Goal: Subscribe to service/newsletter

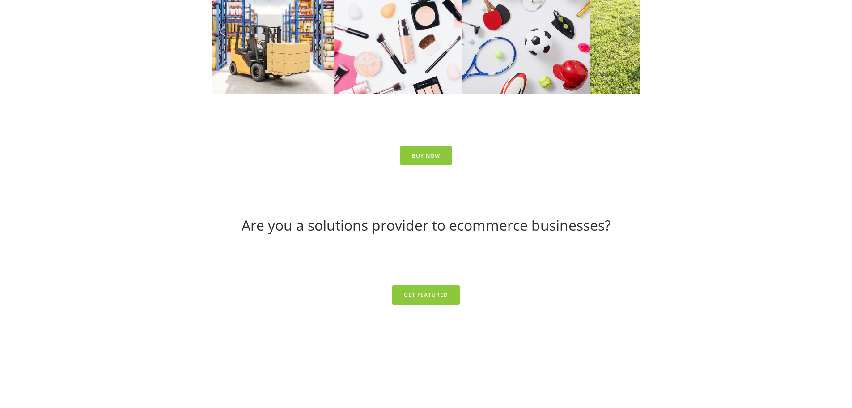
scroll to position [3753, 0]
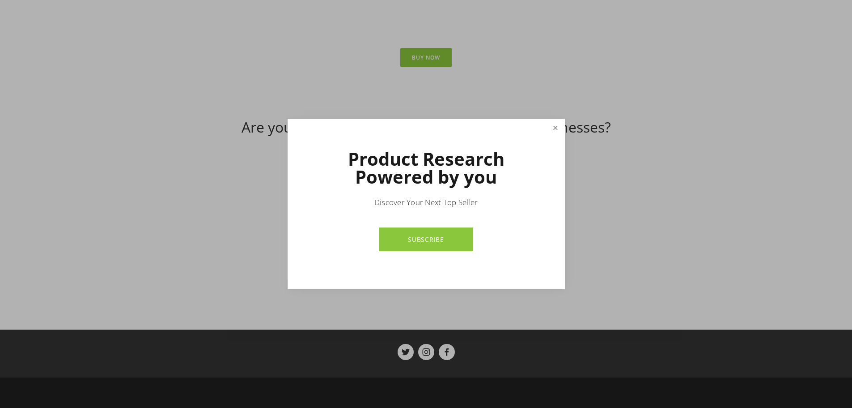
click at [556, 129] on link "Close" at bounding box center [556, 128] width 16 height 16
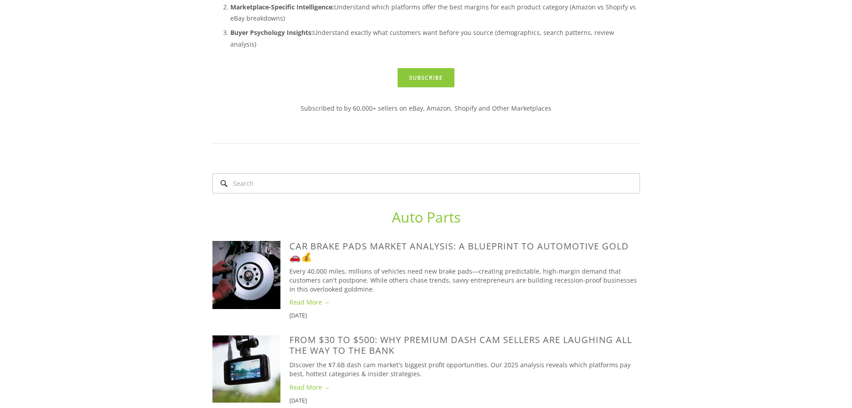
scroll to position [0, 0]
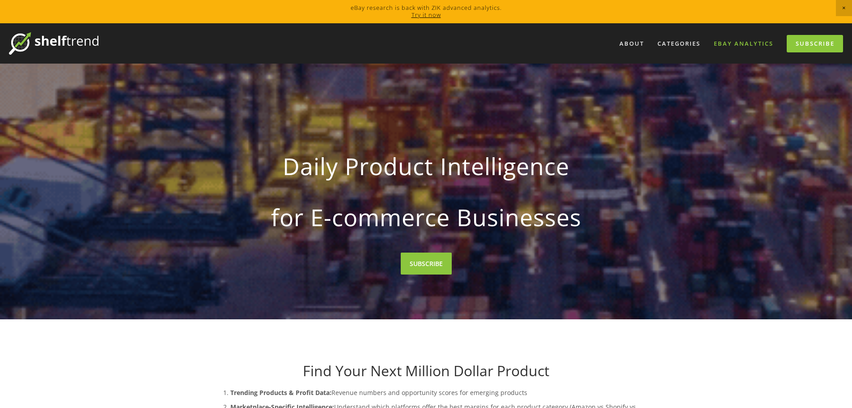
click at [745, 41] on link "eBay Analytics" at bounding box center [743, 43] width 71 height 15
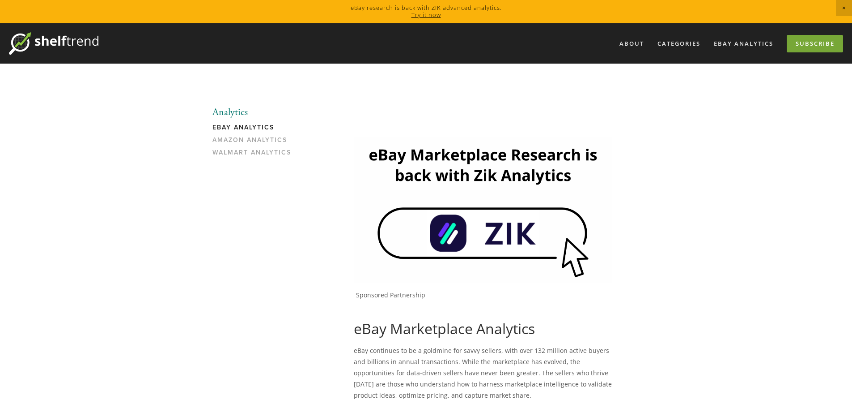
click at [810, 48] on link "Subscribe" at bounding box center [815, 43] width 56 height 17
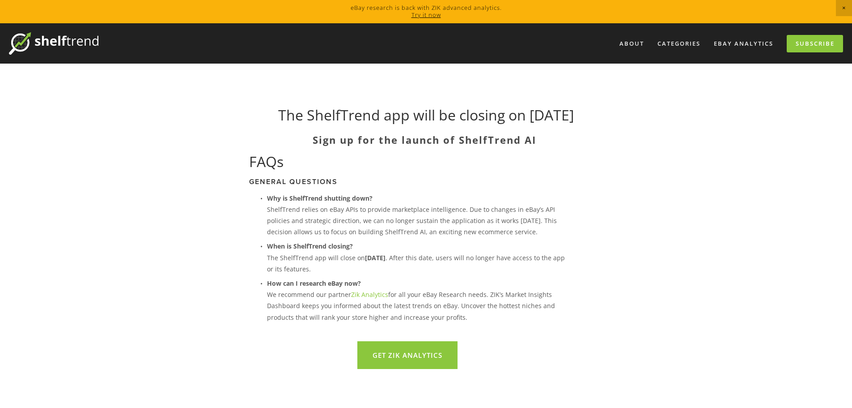
click at [364, 293] on link "Zik Analytics" at bounding box center [369, 294] width 37 height 9
